Goal: Contribute content: Contribute content

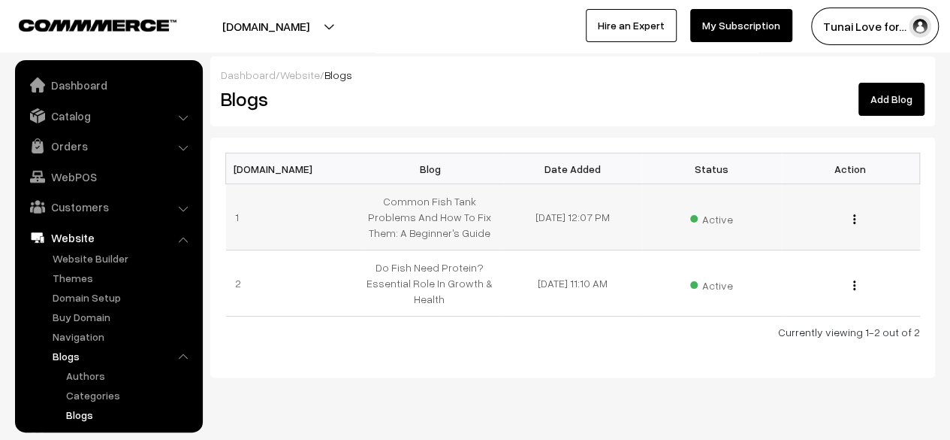
scroll to position [157, 0]
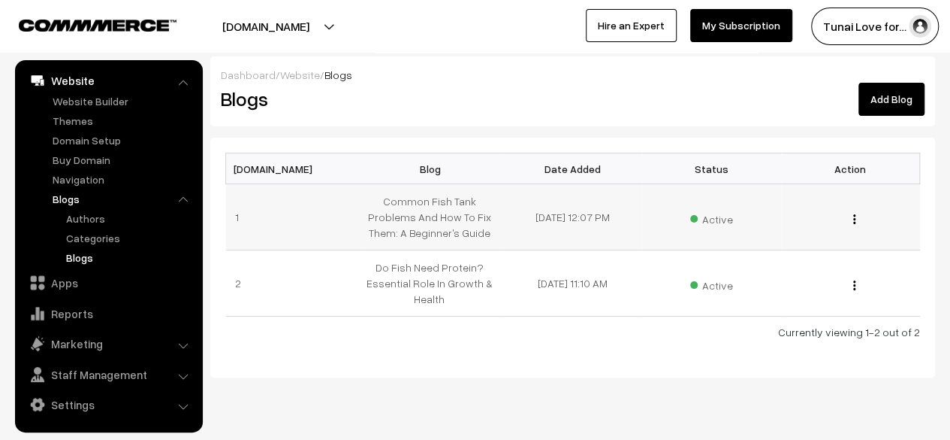
click at [850, 219] on div "Edit Blog Content Edit Blog Delete" at bounding box center [850, 217] width 121 height 16
click at [853, 219] on img "button" at bounding box center [854, 219] width 2 height 10
click at [569, 346] on div "[DOMAIN_NAME] Blog Date Added Status Action 1 Common Fish Tank Problems And How…" at bounding box center [572, 257] width 725 height 240
click at [853, 214] on img "button" at bounding box center [854, 219] width 2 height 10
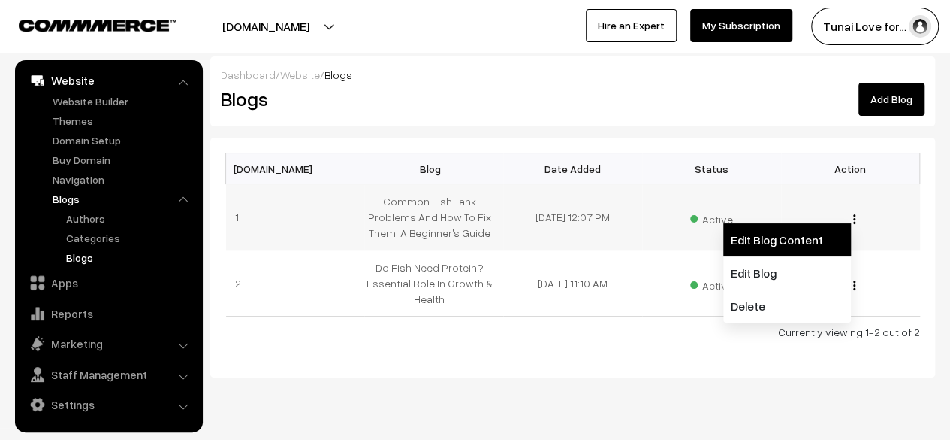
click at [766, 248] on link "Edit Blog Content" at bounding box center [788, 239] width 128 height 33
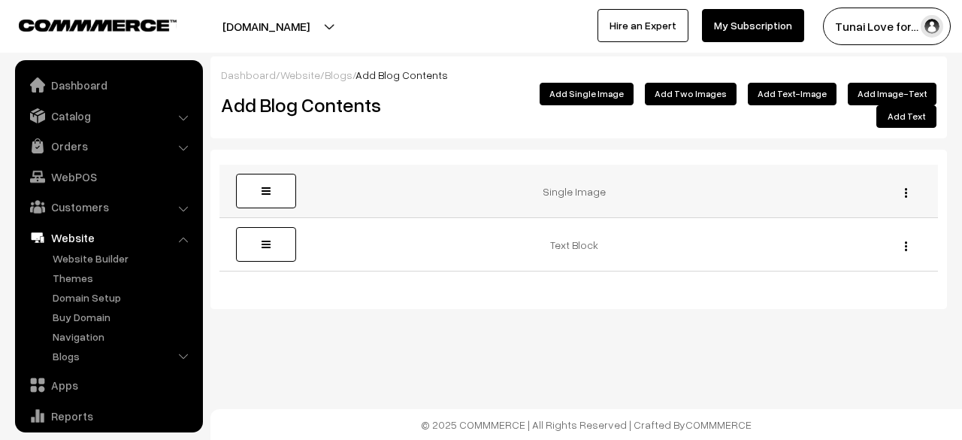
scroll to position [102, 0]
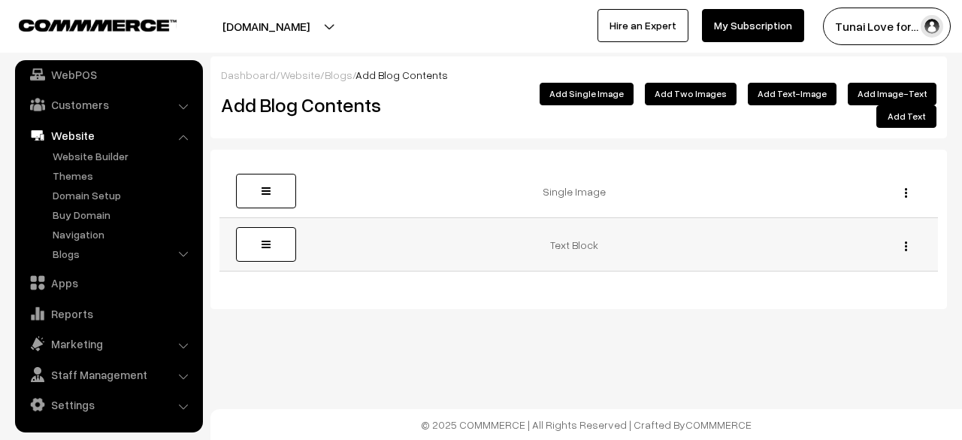
click at [905, 241] on img "button" at bounding box center [906, 246] width 2 height 10
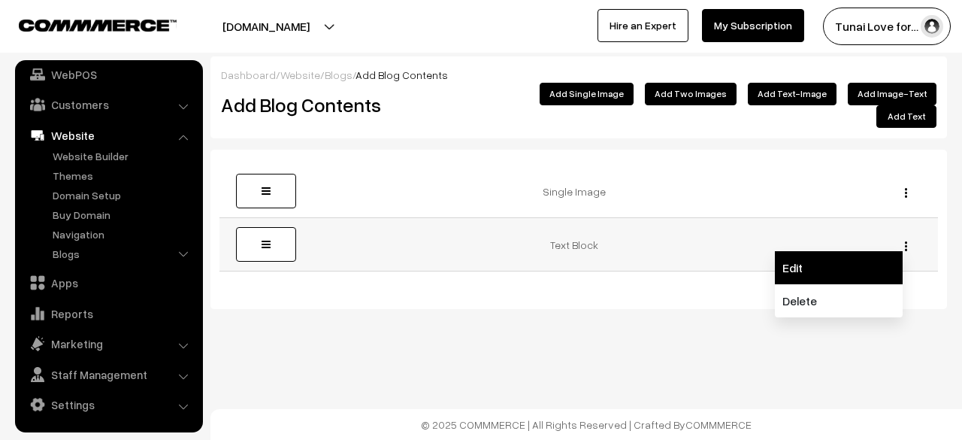
click at [802, 251] on link "Edit" at bounding box center [839, 267] width 128 height 33
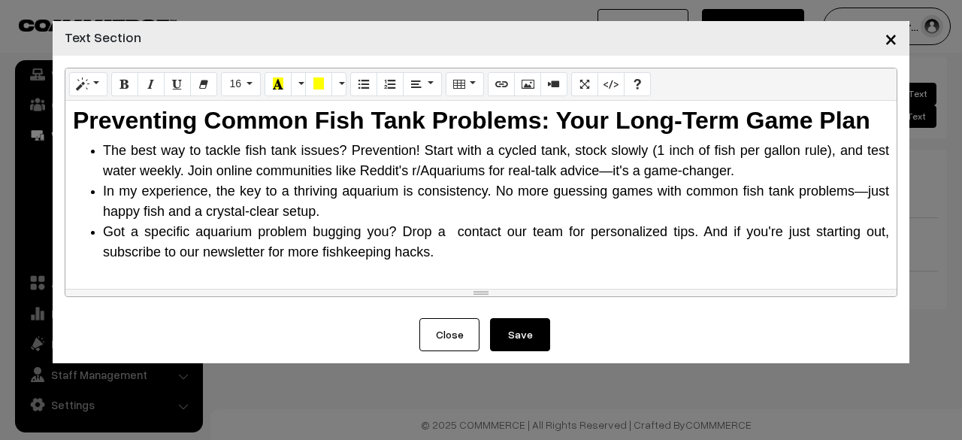
scroll to position [1564, 0]
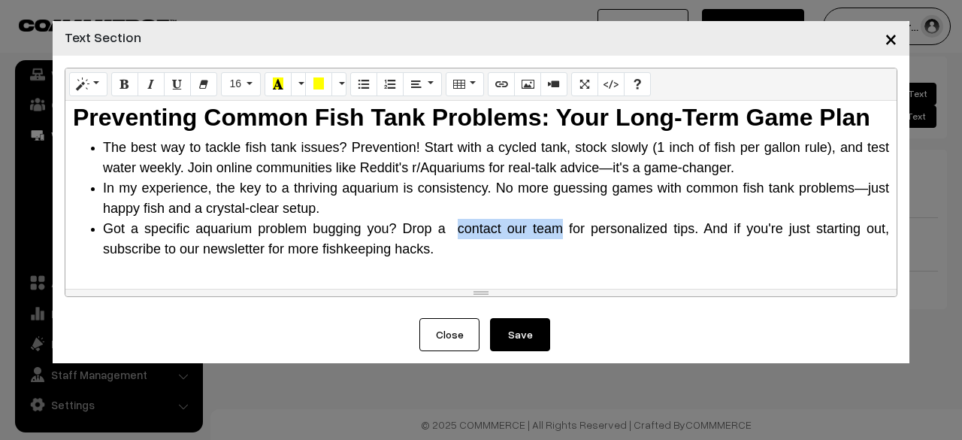
drag, startPoint x: 452, startPoint y: 207, endPoint x: 556, endPoint y: 207, distance: 103.7
click at [556, 221] on span "Got a specific aquarium problem bugging you? Drop a contact our team for person…" at bounding box center [496, 238] width 786 height 35
click at [488, 94] on button "Link (CTRL+K)" at bounding box center [501, 84] width 27 height 24
type input "contact our team"
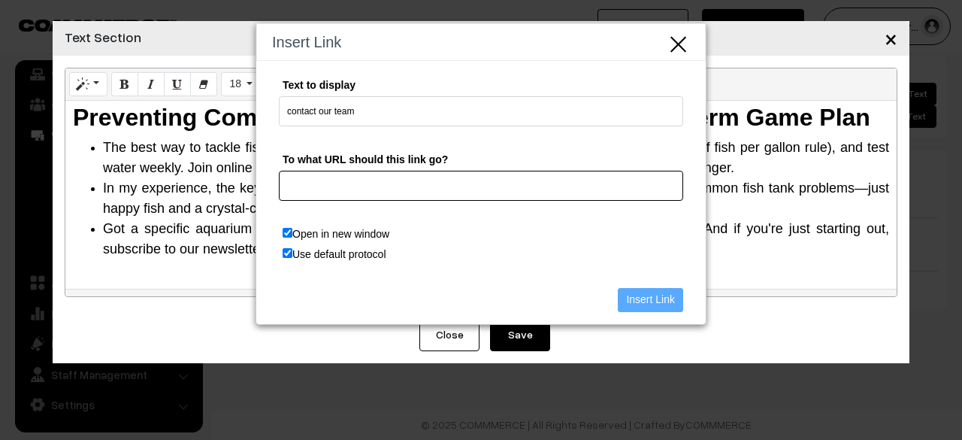
click at [330, 183] on input "To what URL should this link go?" at bounding box center [481, 186] width 404 height 30
paste input "https://tunai-love-for-pets.commmerce.com/contactus"
type input "https://tunai-love-for-pets.commmerce.com/contactus"
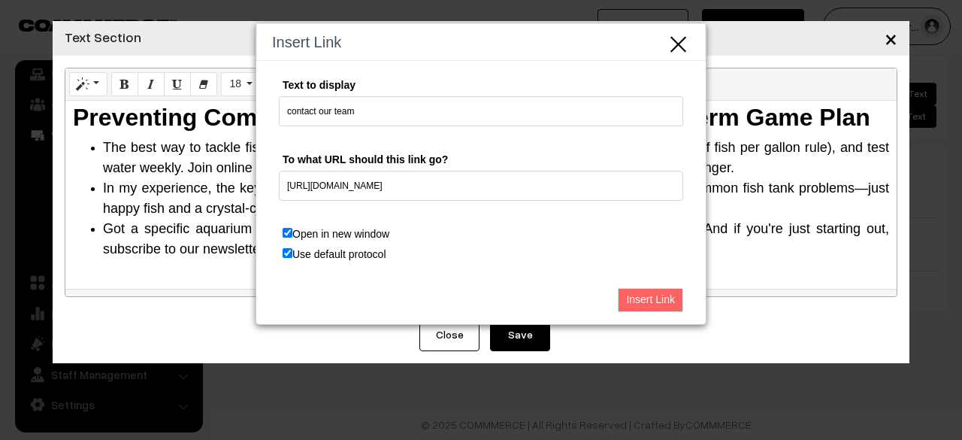
click at [639, 298] on input "Insert Link" at bounding box center [650, 300] width 65 height 24
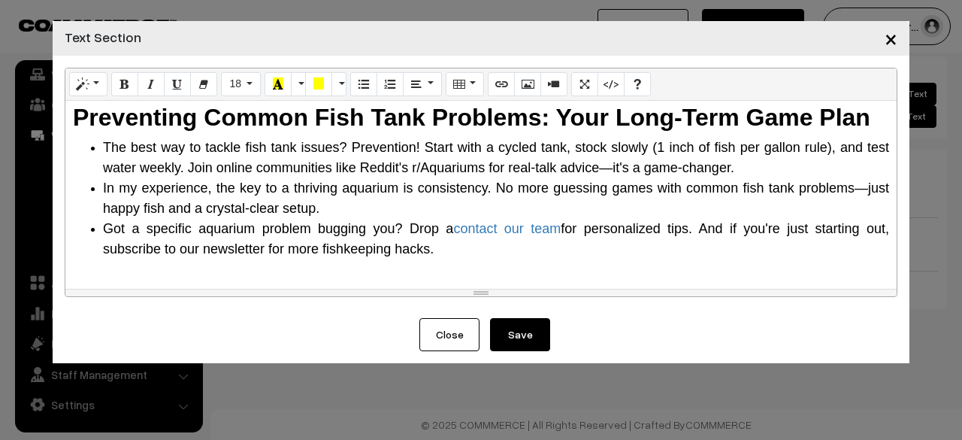
click at [521, 219] on li "Got a specific aquarium problem bugging you? Drop a contact our team for person…" at bounding box center [496, 239] width 786 height 41
click at [451, 221] on span "Got a specific aquarium problem bugging you? Drop a contact our team for person…" at bounding box center [496, 238] width 786 height 35
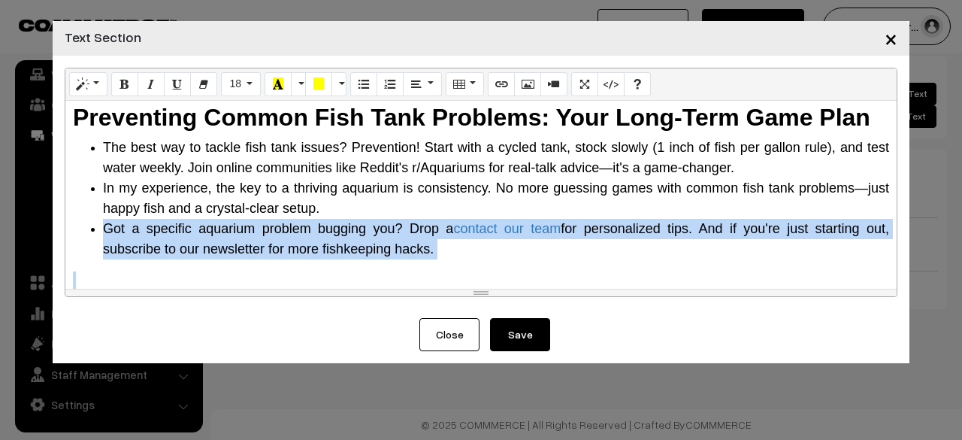
click at [451, 221] on span "Got a specific aquarium problem bugging you? Drop a contact our team for person…" at bounding box center [496, 238] width 786 height 35
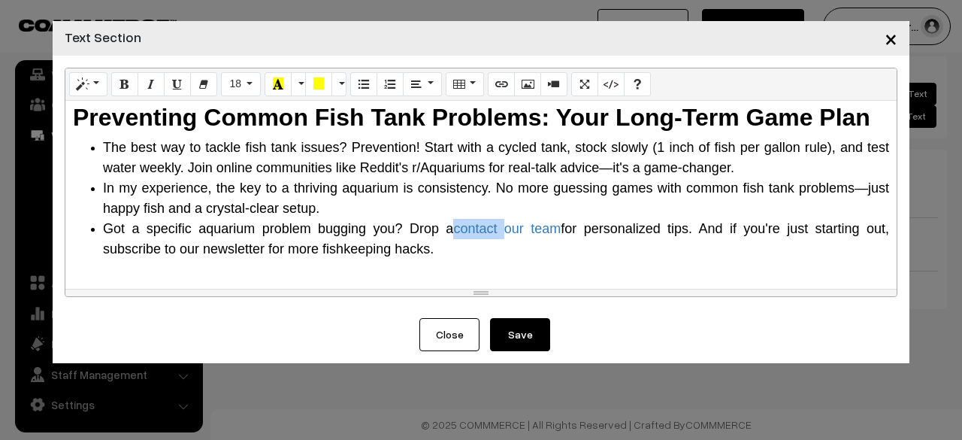
click at [451, 221] on span "Got a specific aquarium problem bugging you? Drop a contact our team for person…" at bounding box center [496, 238] width 786 height 35
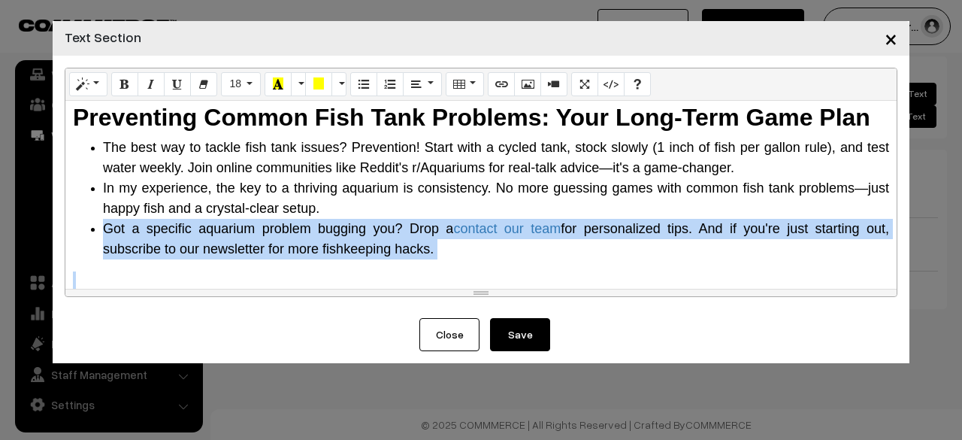
click at [451, 221] on span "Got a specific aquarium problem bugging you? Drop a contact our team for person…" at bounding box center [496, 238] width 786 height 35
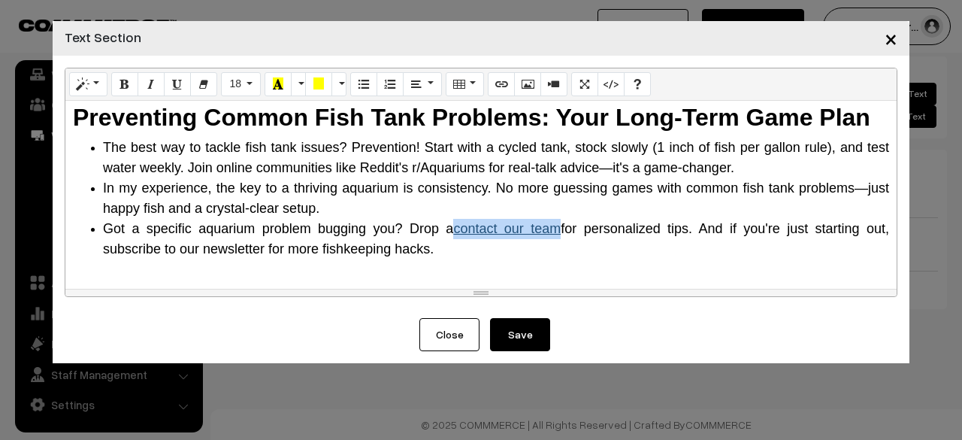
drag, startPoint x: 451, startPoint y: 209, endPoint x: 527, endPoint y: 204, distance: 76.8
click at [527, 221] on span "Got a specific aquarium problem bugging you? Drop a contact our team for person…" at bounding box center [496, 238] width 786 height 35
click at [296, 85] on button "More Color" at bounding box center [298, 84] width 15 height 24
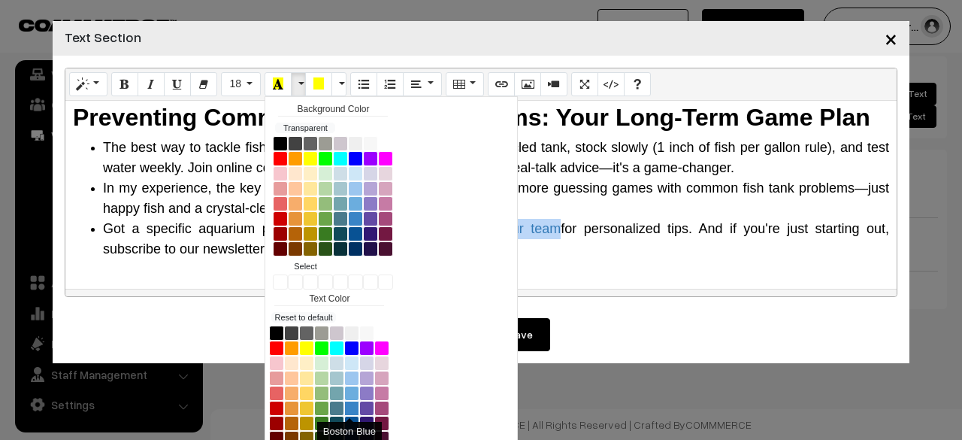
click at [344, 403] on button "Boston Blue" at bounding box center [351, 407] width 15 height 15
click at [604, 279] on div "Common Fish Tank Problems Hey there, fellow fish lover! If you've ever stared a…" at bounding box center [480, 195] width 831 height 188
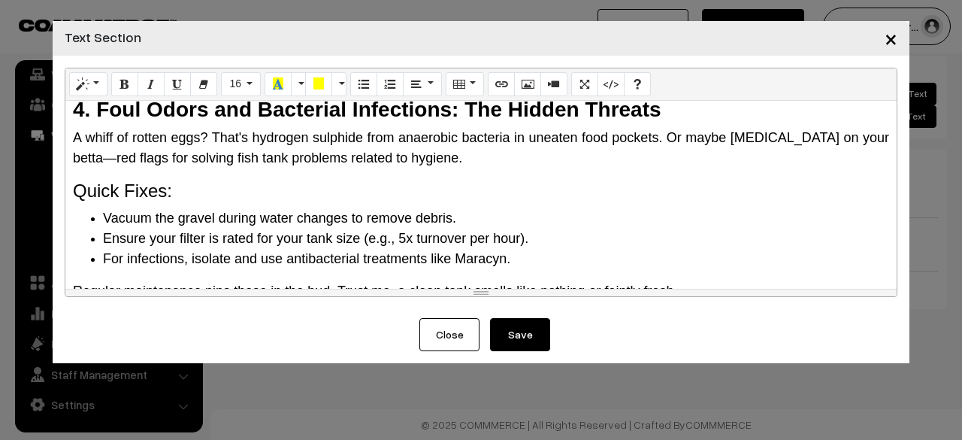
scroll to position [1264, 0]
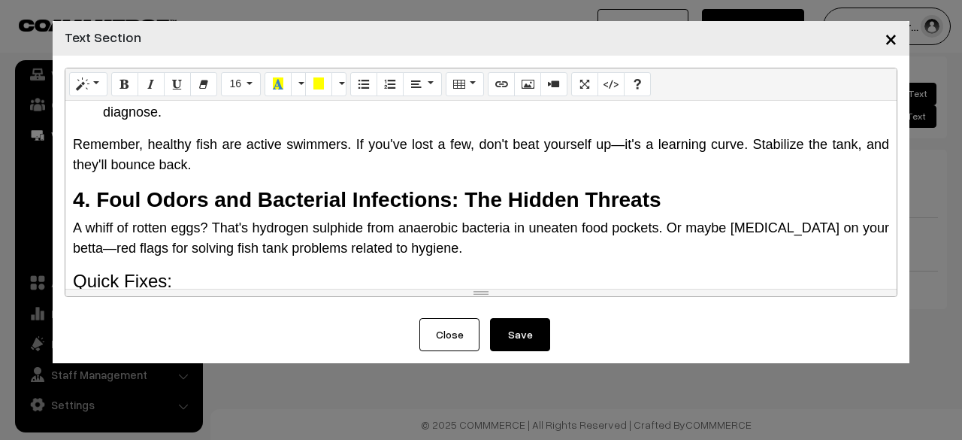
click at [621, 137] on span "Remember, healthy fish are active swimmers. If you've lost a few, don't beat yo…" at bounding box center [481, 154] width 816 height 35
click at [857, 220] on span "A whiff of rotten eggs? That's hydrogen sulphide from anaerobic bacteria in une…" at bounding box center [481, 237] width 816 height 35
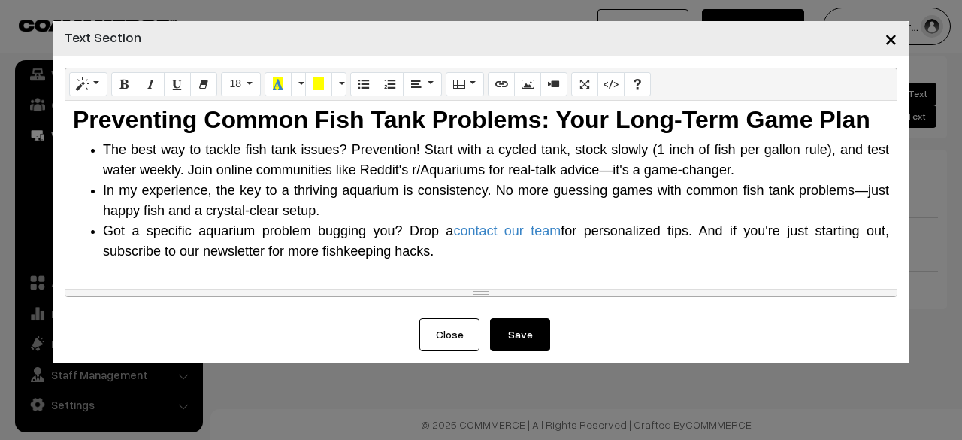
scroll to position [1564, 0]
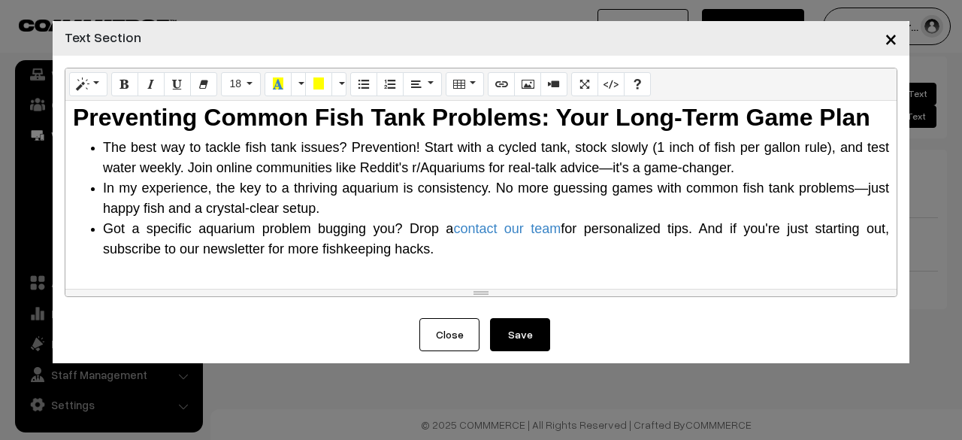
click at [853, 180] on span "In my experience, the key to a thriving aquarium is consistency. No more guessi…" at bounding box center [496, 197] width 786 height 35
click at [613, 153] on span "The best way to tackle fish tank issues? Prevention! Start with a cycled tank, …" at bounding box center [496, 157] width 786 height 35
click at [670, 148] on span "The best way to tackle fish tank issues? Prevention! Start with a cycled tank, …" at bounding box center [496, 157] width 786 height 35
click at [661, 154] on span "The best way to tackle fish tank issues? Prevention! Start with a cycled tank, …" at bounding box center [496, 157] width 786 height 35
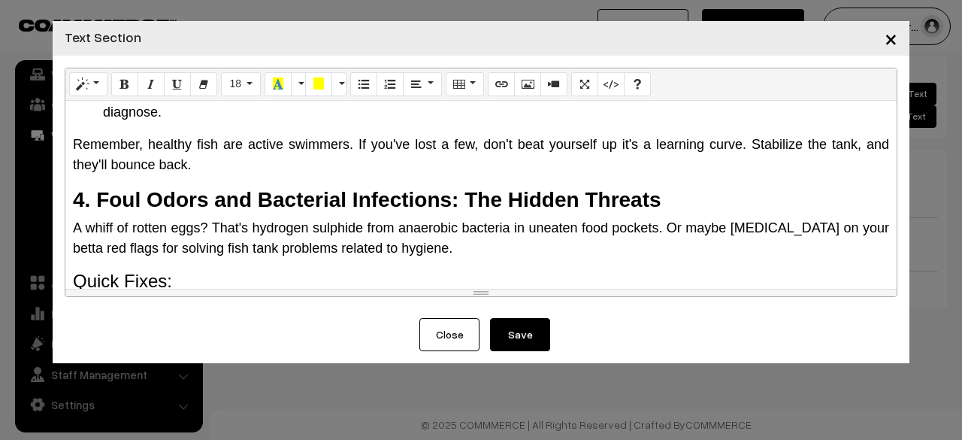
scroll to position [1189, 0]
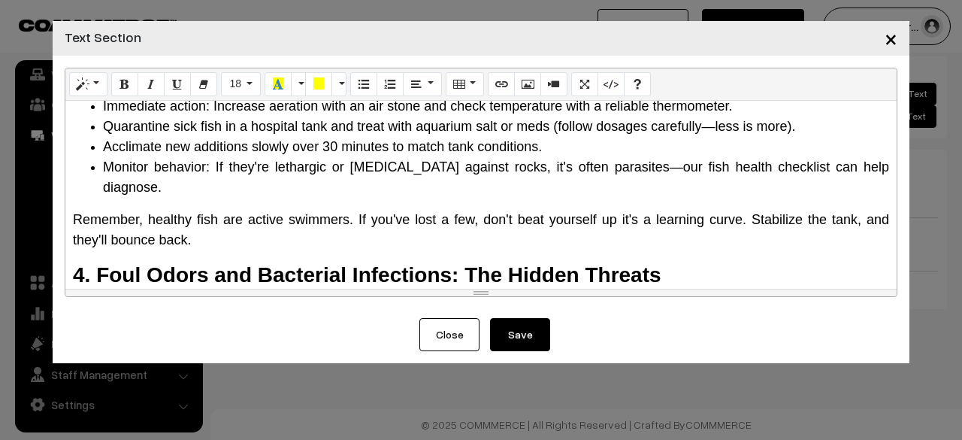
click at [595, 169] on span "Monitor behavior: If they're lethargic or flashing against rocks, it's often pa…" at bounding box center [496, 176] width 786 height 35
drag, startPoint x: 177, startPoint y: 252, endPoint x: 449, endPoint y: 247, distance: 272.0
click at [449, 263] on b "4. Foul Odors and Bacterial Infections: The Hidden Threats" at bounding box center [367, 274] width 588 height 23
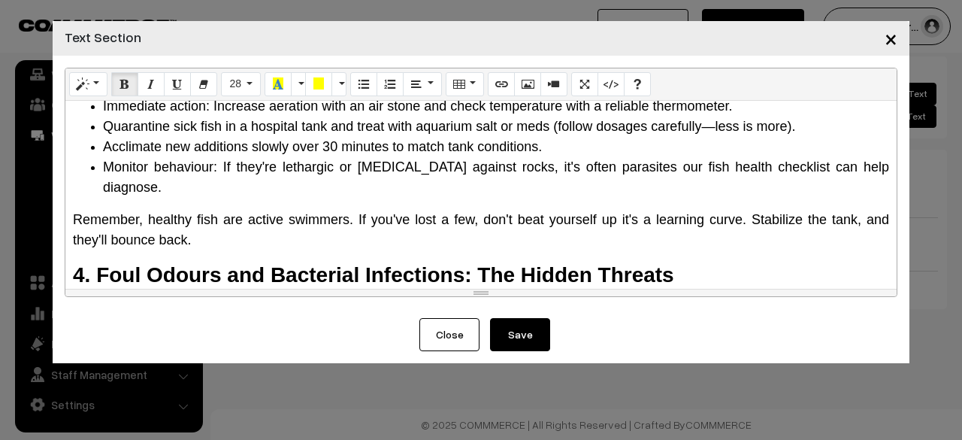
click at [709, 126] on span "Quarantine sick fish in a hospital tank and treat with aquarium salt or meds (f…" at bounding box center [449, 126] width 692 height 15
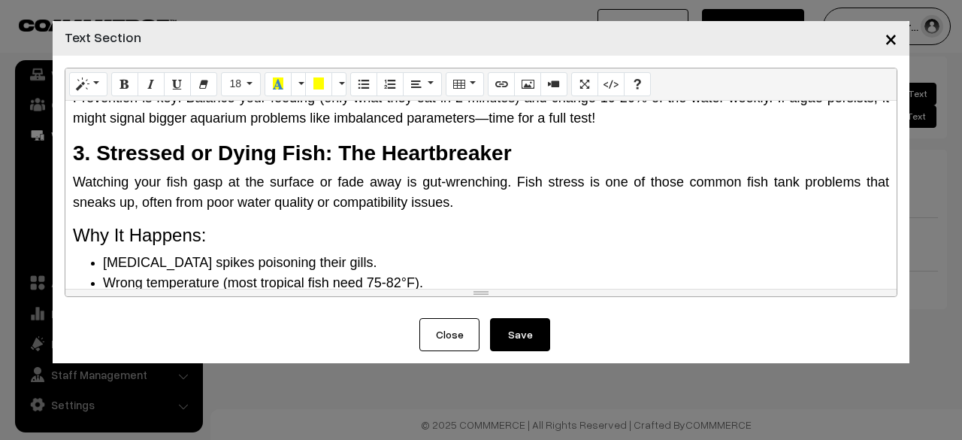
scroll to position [888, 0]
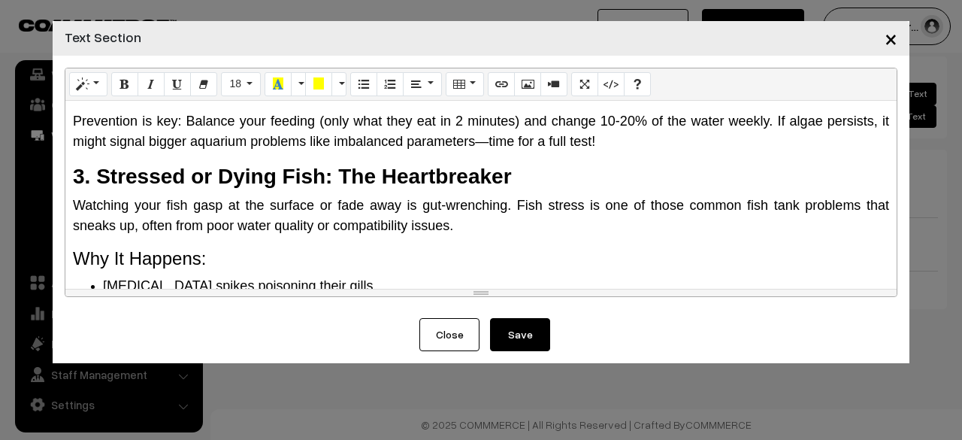
click at [440, 206] on span "Watching your fish gasp at the surface or fade away is gut-wrenching. Fish stre…" at bounding box center [481, 215] width 816 height 35
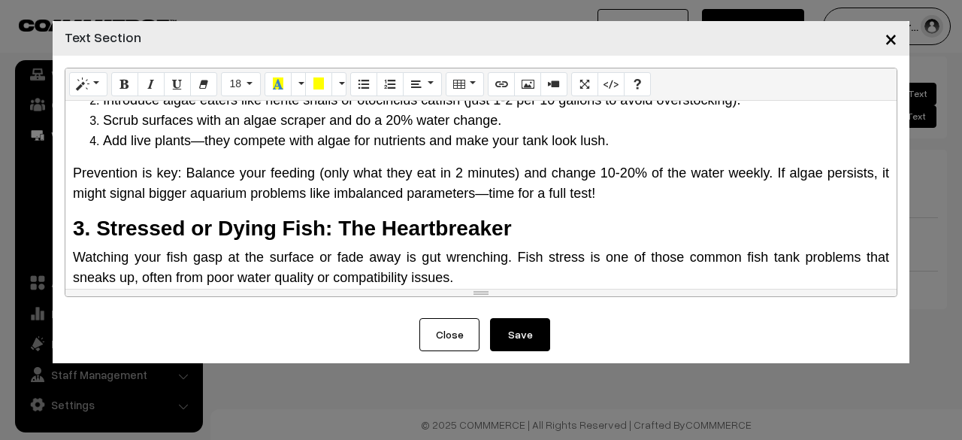
scroll to position [813, 0]
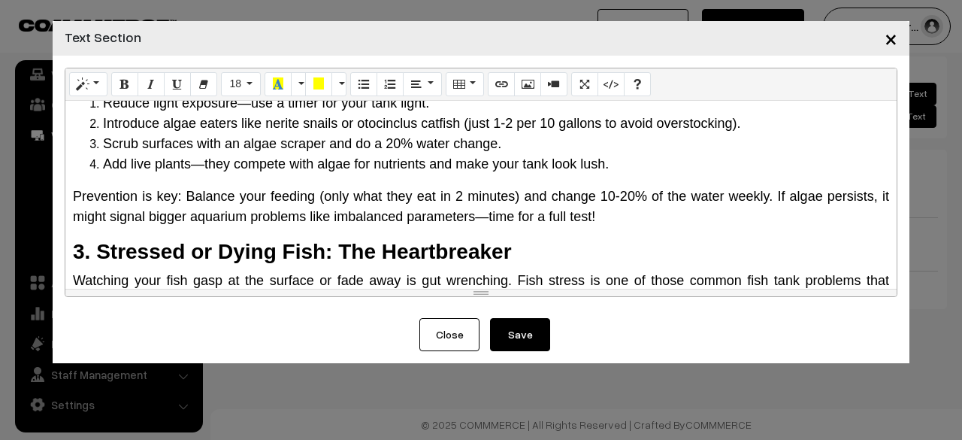
click at [485, 211] on span "Prevention is key: Balance your feeding (only what they eat in 2 minutes) and c…" at bounding box center [481, 206] width 816 height 35
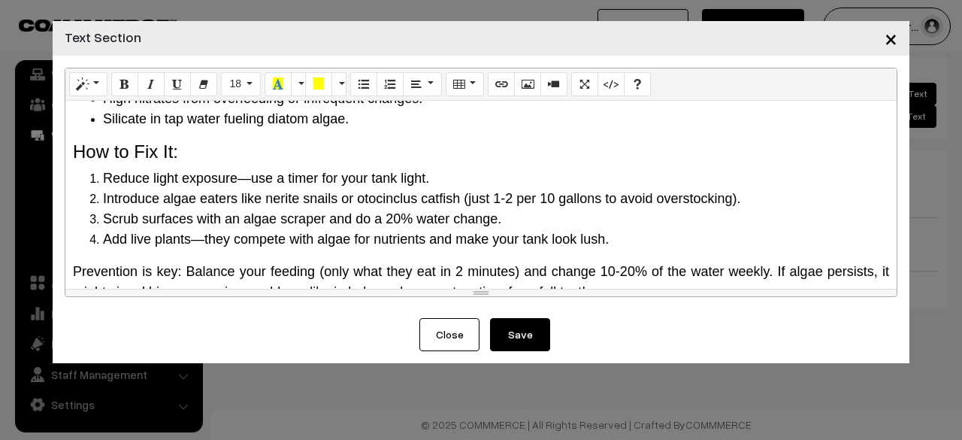
click at [200, 235] on span "Add live plants—they compete with algae for nutrients and make your tank look l…" at bounding box center [356, 238] width 506 height 15
click at [248, 179] on span "Reduce light exposure—use a timer for your tank light." at bounding box center [266, 178] width 326 height 15
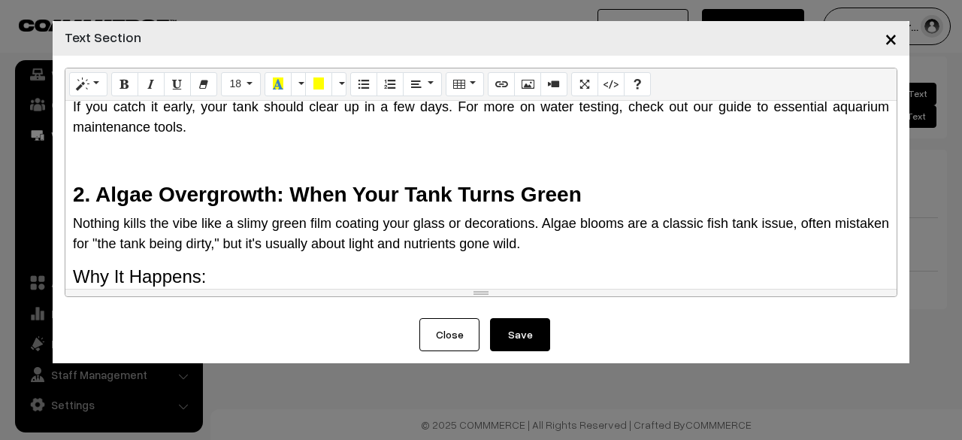
scroll to position [437, 0]
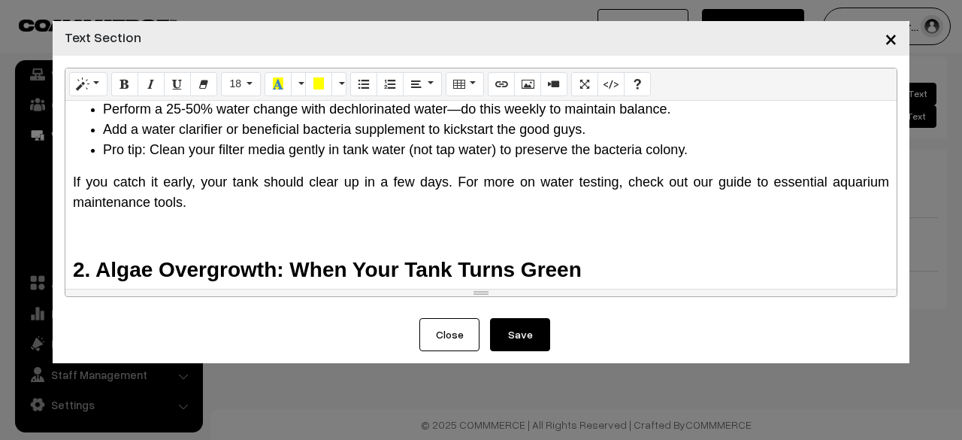
click at [233, 229] on p at bounding box center [481, 235] width 816 height 20
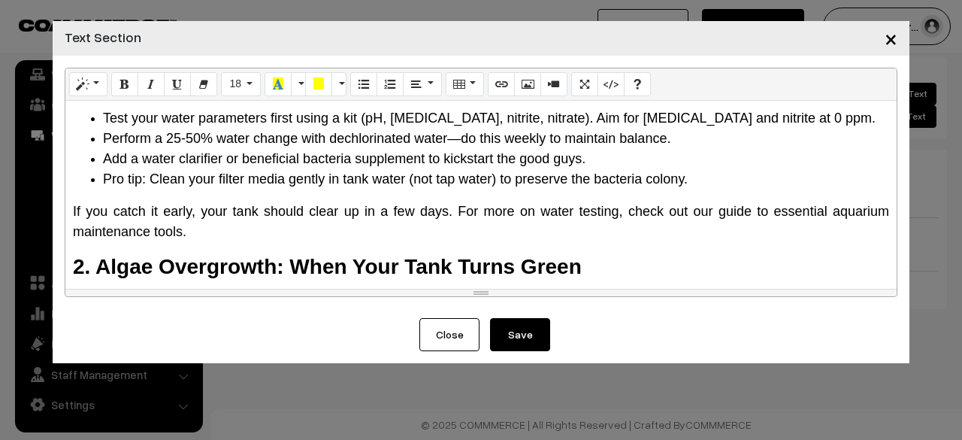
scroll to position [376, 0]
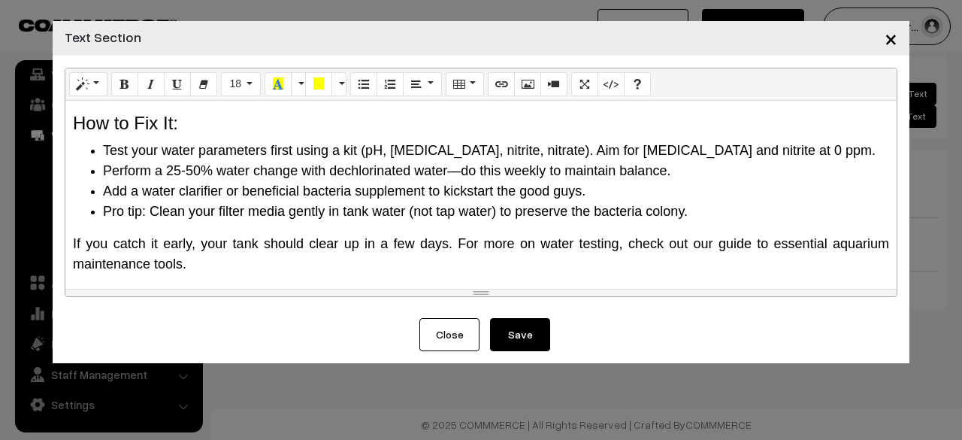
click at [454, 170] on span "Perform a 25-50% water change with dechlorinated water—do this weekly to mainta…" at bounding box center [386, 170] width 567 height 15
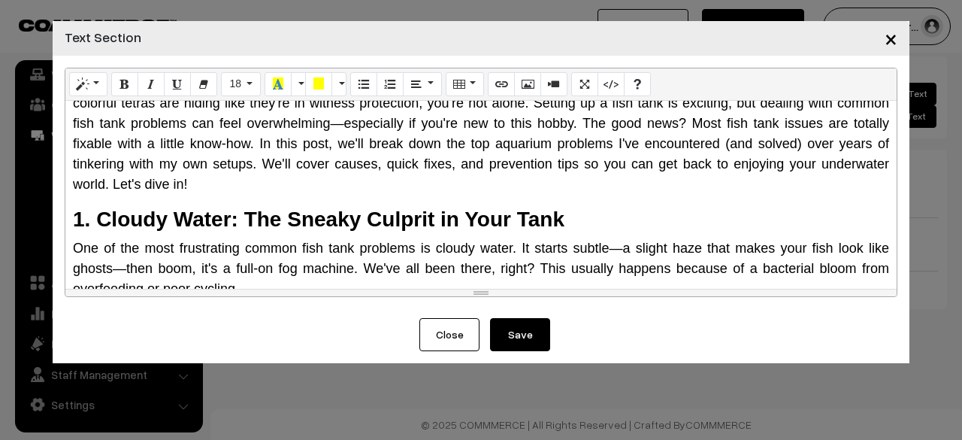
scroll to position [75, 0]
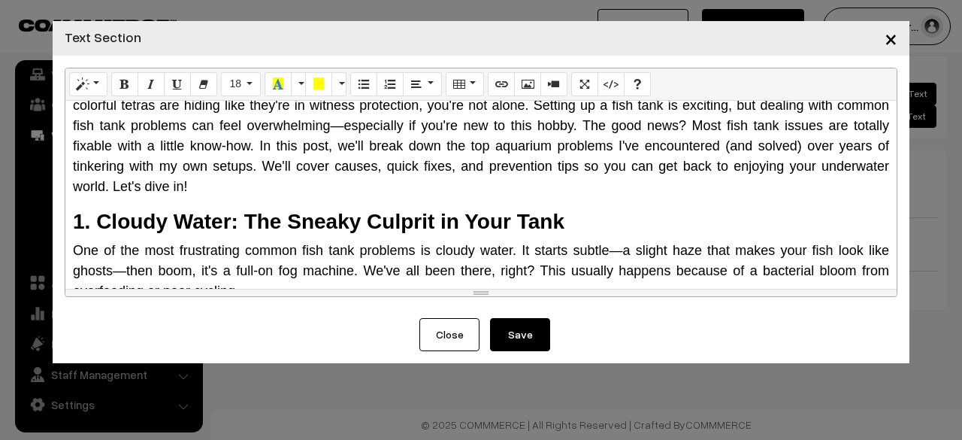
click at [603, 252] on span "One of the most frustrating common fish tank problems is cloudy water. It start…" at bounding box center [481, 271] width 816 height 56
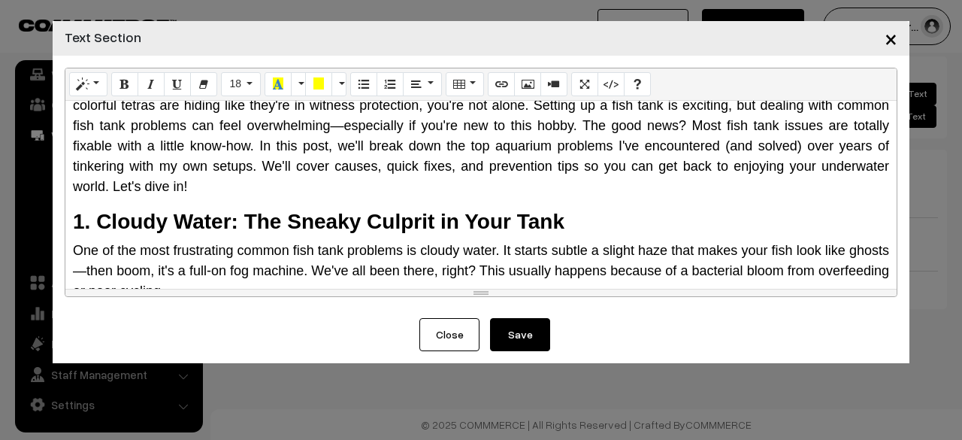
click at [126, 264] on span "One of the most frustrating common fish tank problems is cloudy water. It start…" at bounding box center [481, 271] width 816 height 56
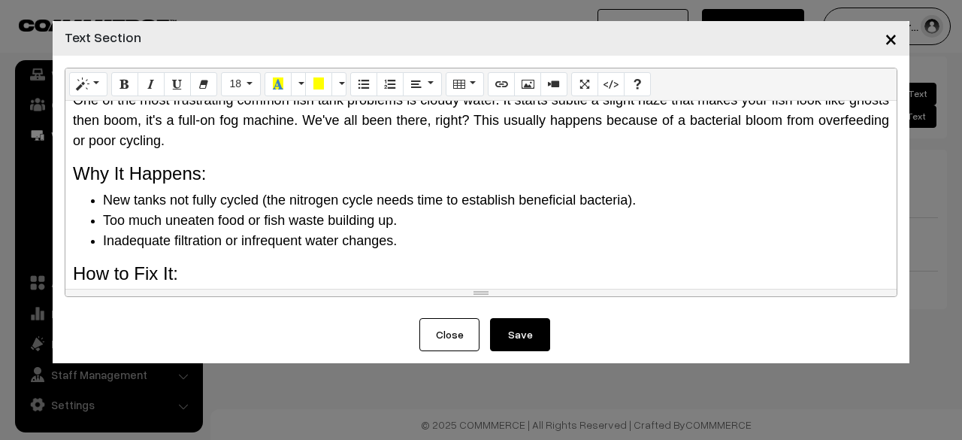
scroll to position [0, 0]
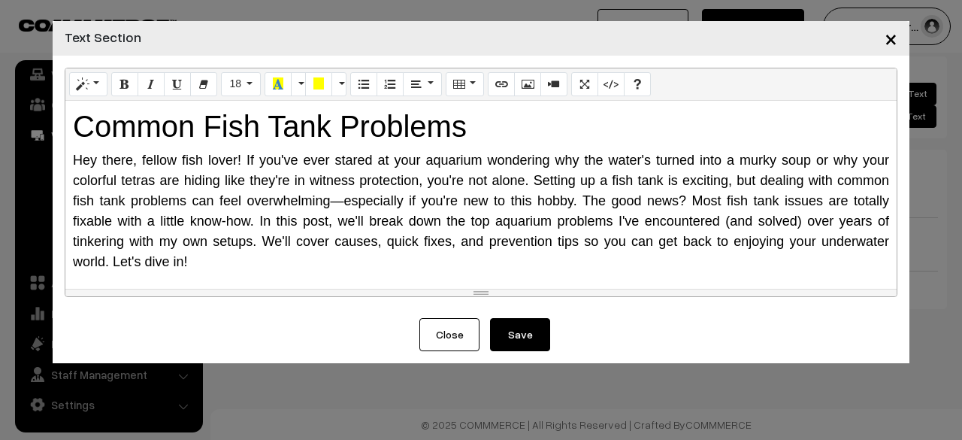
click at [333, 196] on span "Hey there, fellow fish lover! If you've ever stared at your aquarium wondering …" at bounding box center [481, 211] width 816 height 116
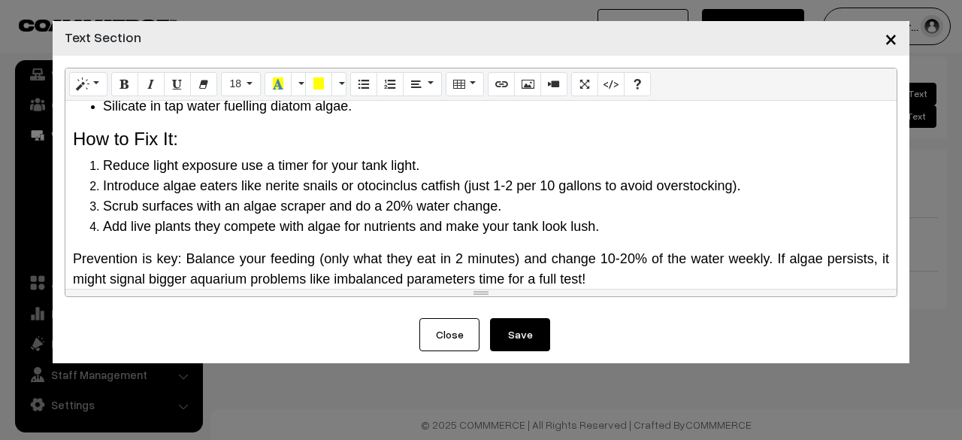
scroll to position [751, 0]
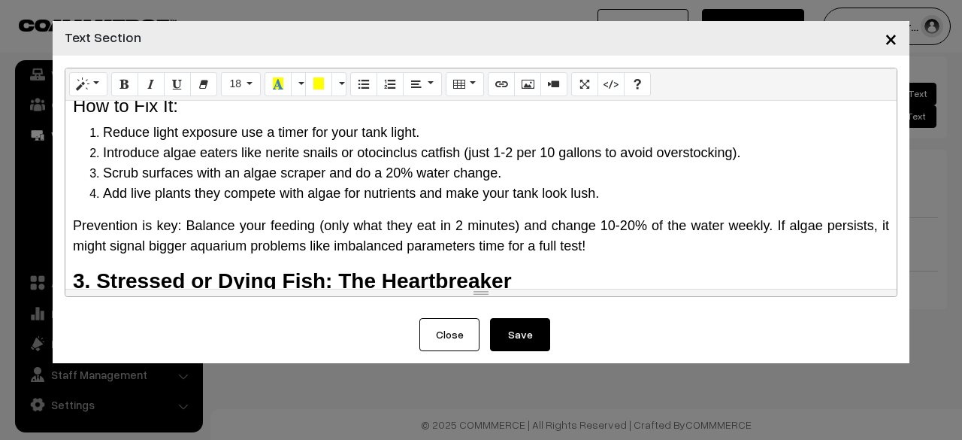
drag, startPoint x: 367, startPoint y: 153, endPoint x: 279, endPoint y: 163, distance: 87.8
click at [279, 163] on li "Scrub surfaces with an algae scraper and do a 20% water change." at bounding box center [496, 173] width 786 height 20
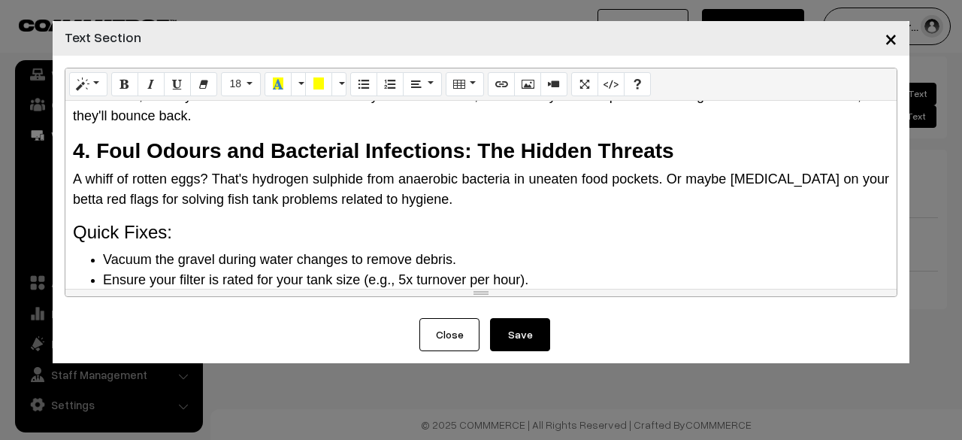
scroll to position [1532, 0]
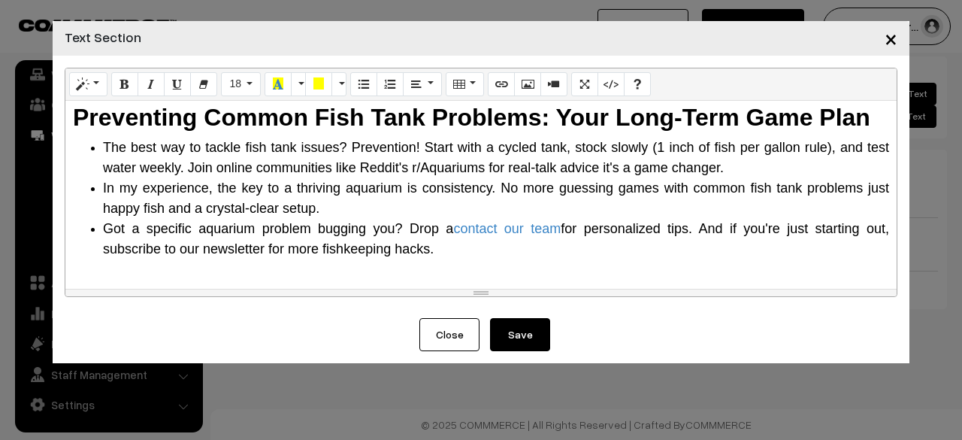
click at [524, 346] on button "Save" at bounding box center [520, 334] width 60 height 33
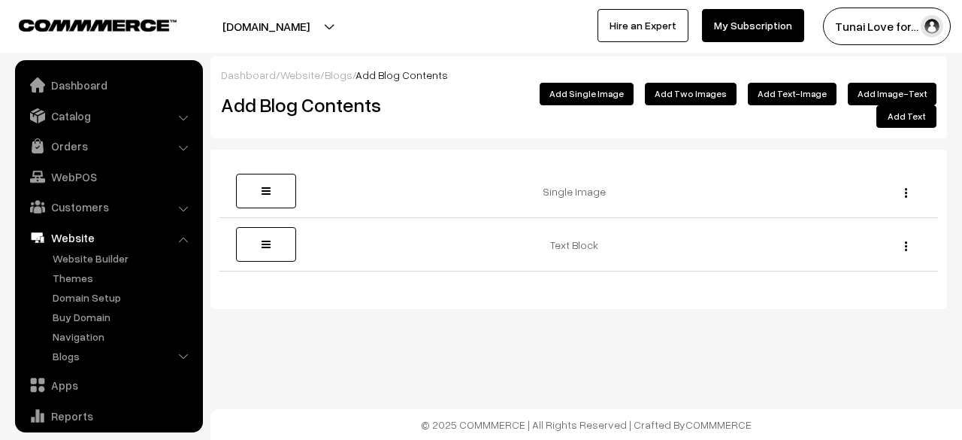
scroll to position [102, 0]
